Goal: Task Accomplishment & Management: Use online tool/utility

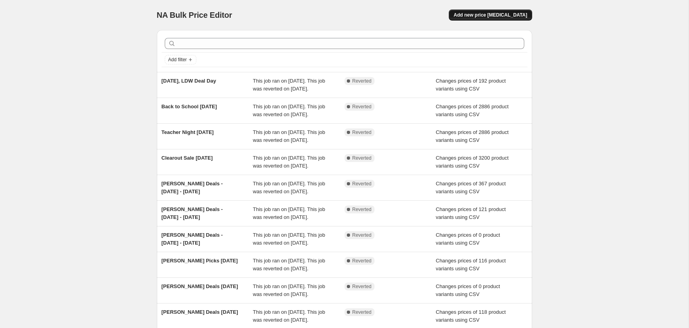
click at [507, 19] on button "Add new price [MEDICAL_DATA]" at bounding box center [490, 14] width 83 height 11
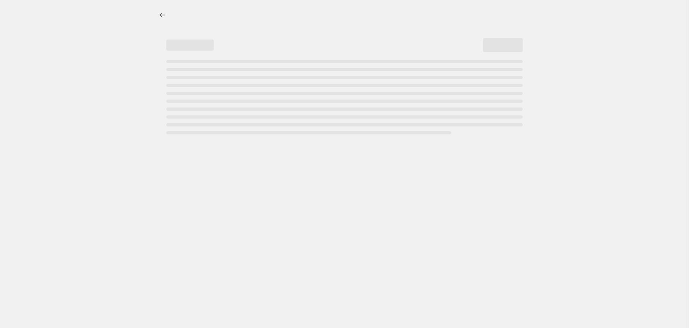
select select "percentage"
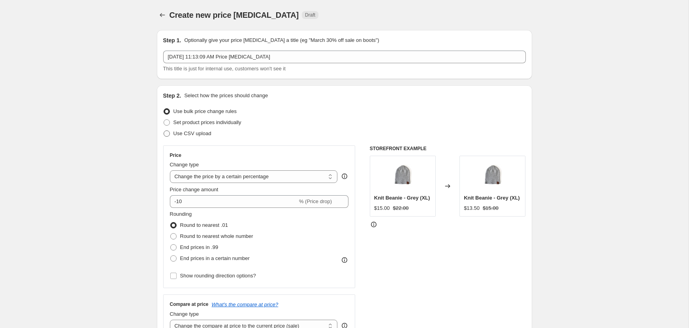
click at [186, 132] on span "Use CSV upload" at bounding box center [193, 133] width 38 height 6
click at [164, 131] on input "Use CSV upload" at bounding box center [164, 130] width 0 height 0
radio input "true"
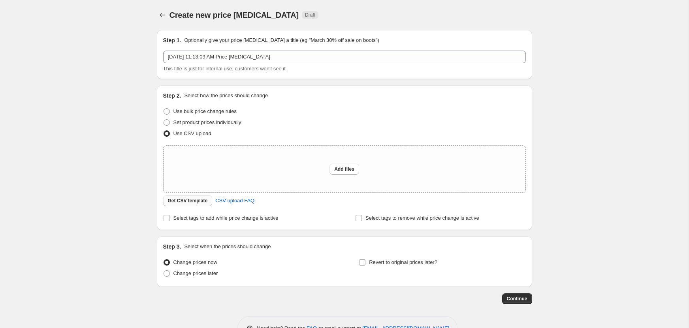
click at [204, 200] on span "Get CSV template" at bounding box center [188, 201] width 40 height 6
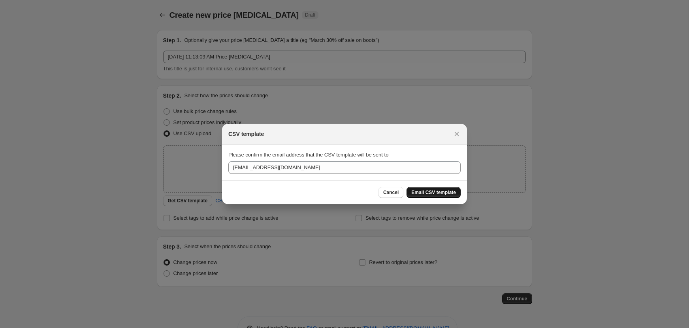
click at [436, 192] on span "Email CSV template" at bounding box center [433, 192] width 45 height 6
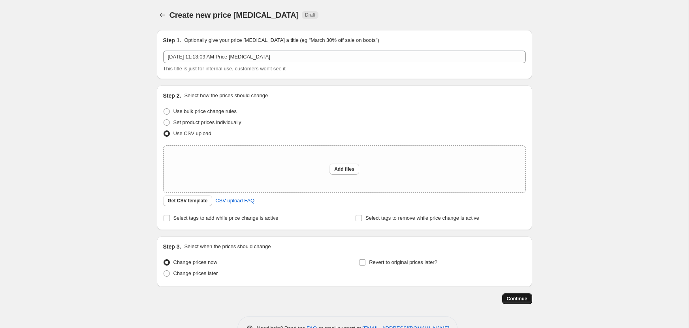
click at [516, 299] on span "Continue" at bounding box center [517, 299] width 21 height 6
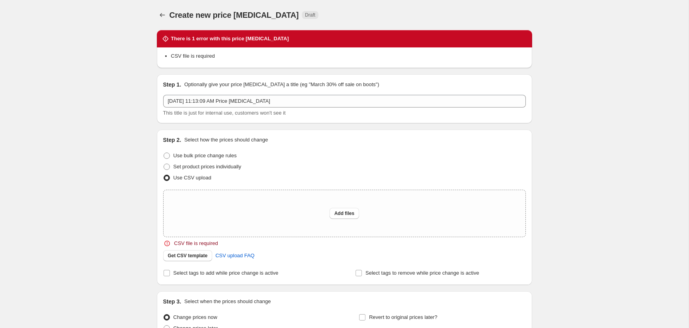
click at [576, 232] on div "Create new price [MEDICAL_DATA]. This page is ready Create new price [MEDICAL_D…" at bounding box center [344, 203] width 689 height 407
click at [191, 253] on span "Get CSV template" at bounding box center [188, 256] width 40 height 6
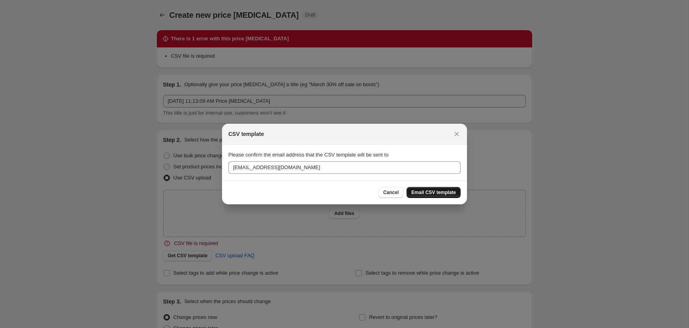
click at [447, 191] on span "Email CSV template" at bounding box center [433, 192] width 45 height 6
